Goal: Information Seeking & Learning: Find specific fact

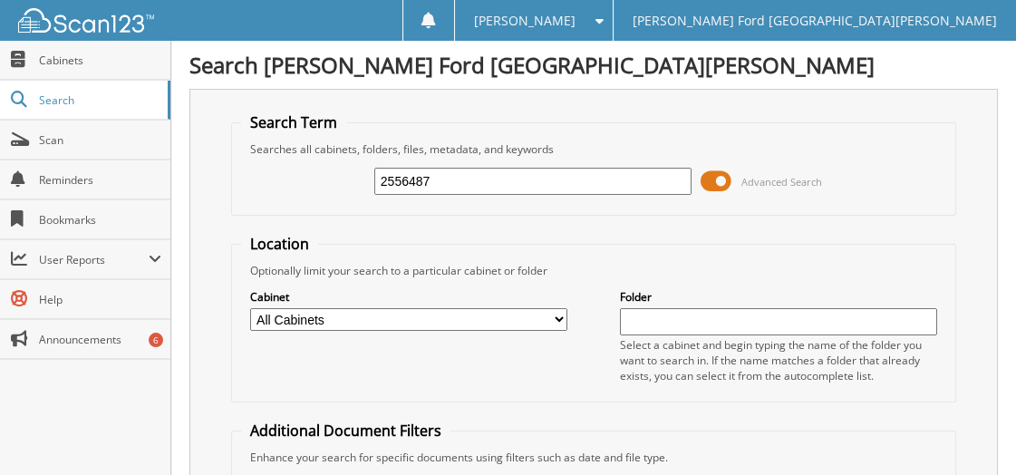
click at [516, 179] on input "2556487" at bounding box center [532, 181] width 317 height 27
type input "2553308"
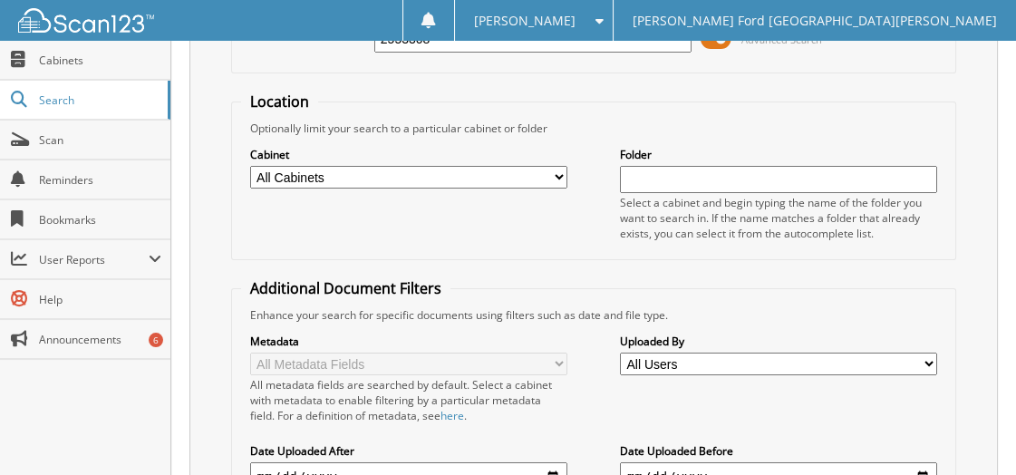
scroll to position [201, 0]
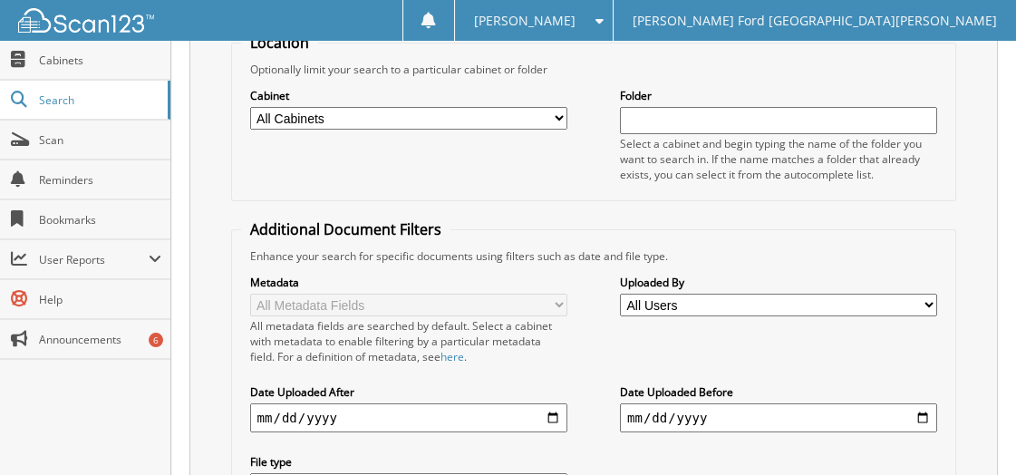
drag, startPoint x: 593, startPoint y: 259, endPoint x: 980, endPoint y: 247, distance: 387.3
click at [980, 247] on div "Search Term Searches all cabinets, folders, files, metadata, and keywords 25533…" at bounding box center [593, 243] width 809 height 710
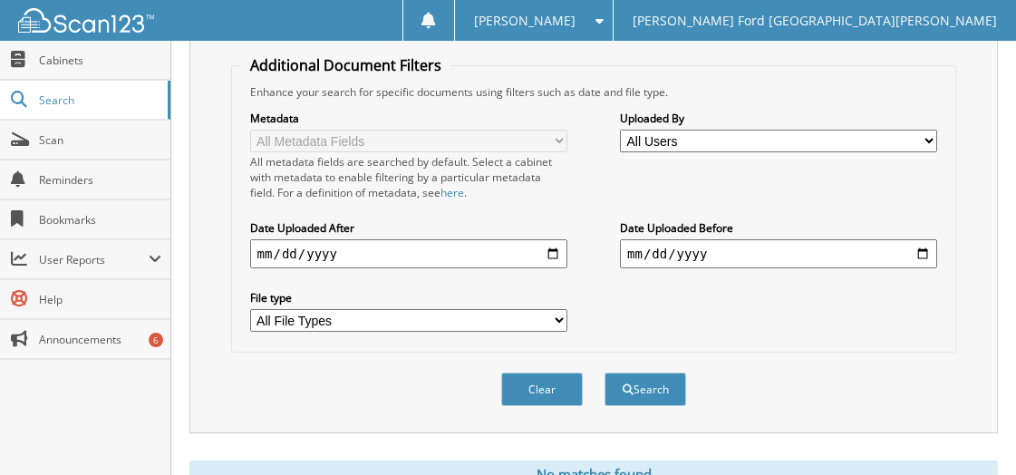
scroll to position [422, 0]
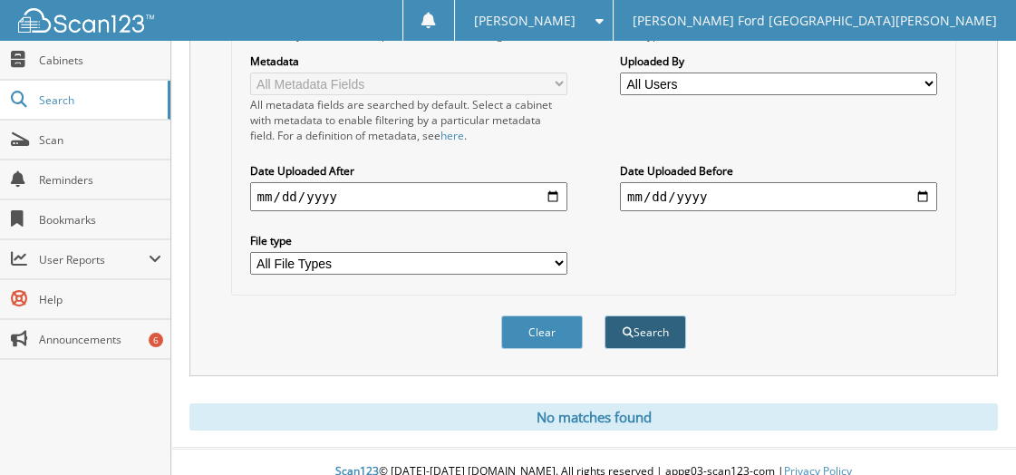
click at [649, 316] on button "Search" at bounding box center [646, 332] width 82 height 34
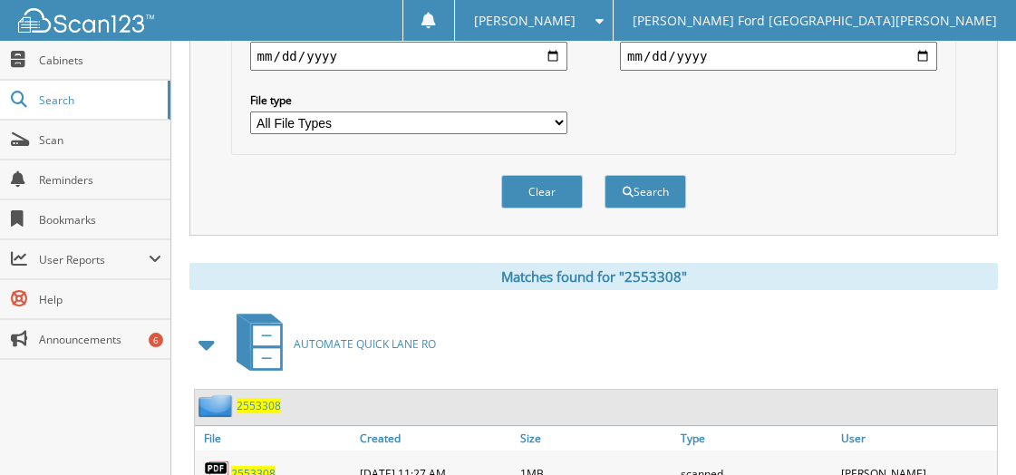
scroll to position [618, 0]
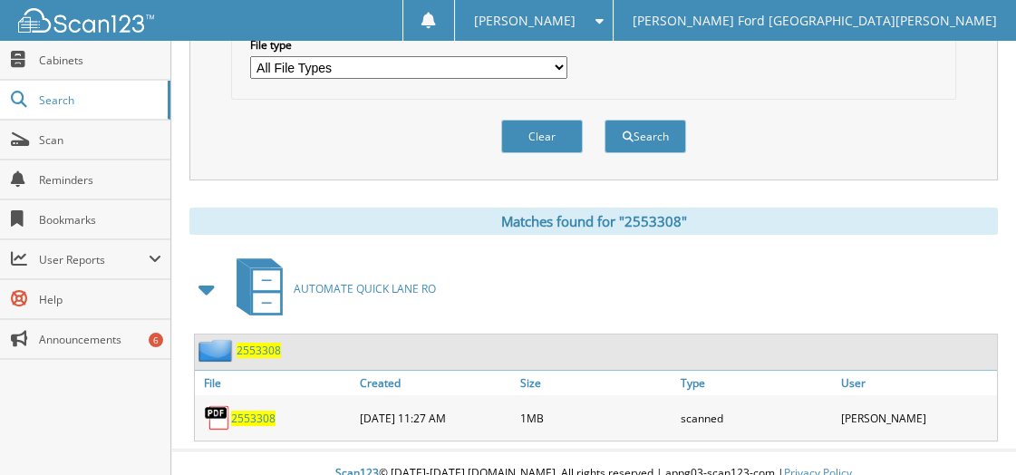
click at [257, 411] on span "2553308" at bounding box center [253, 418] width 44 height 15
